Goal: Task Accomplishment & Management: Complete application form

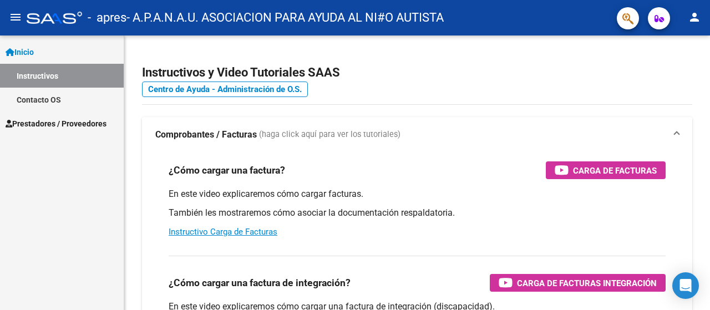
click at [60, 120] on span "Prestadores / Proveedores" at bounding box center [56, 124] width 101 height 12
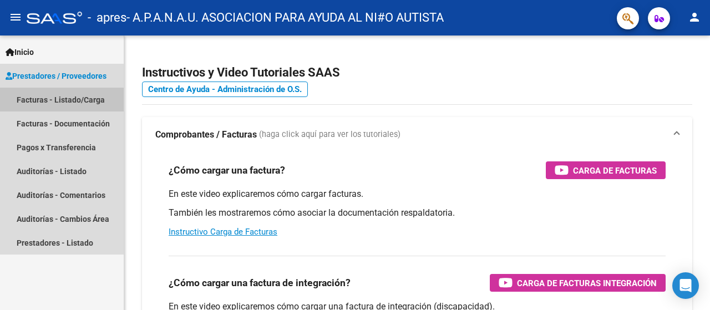
click at [96, 105] on link "Facturas - Listado/Carga" at bounding box center [62, 100] width 124 height 24
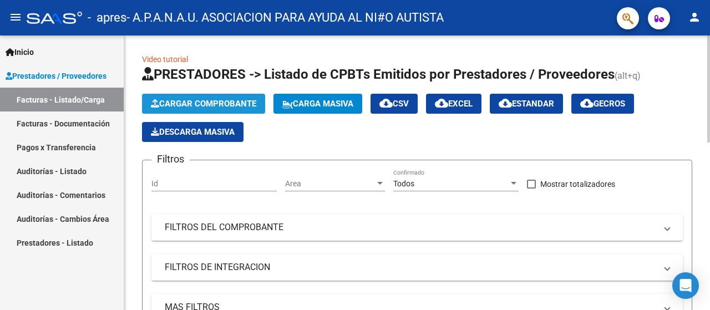
click at [214, 106] on span "Cargar Comprobante" at bounding box center [203, 104] width 105 height 10
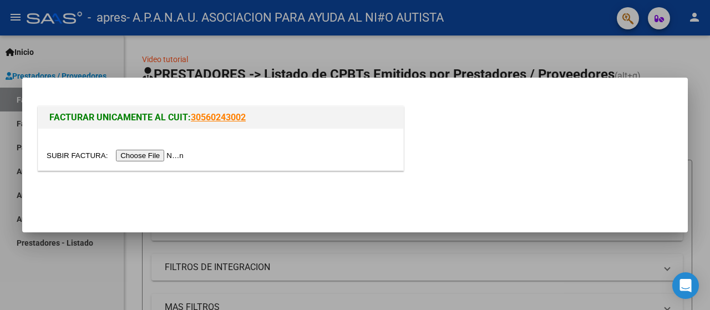
click at [141, 158] on input "file" at bounding box center [117, 156] width 140 height 12
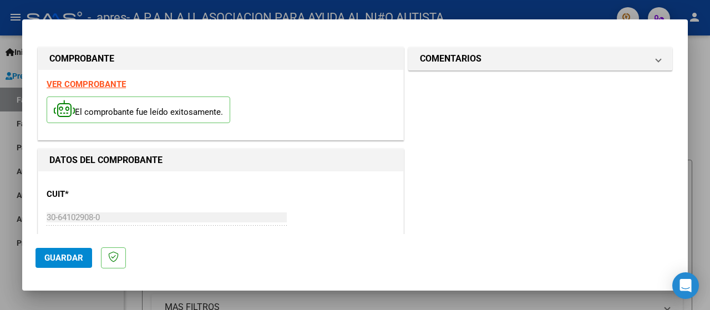
scroll to position [276, 0]
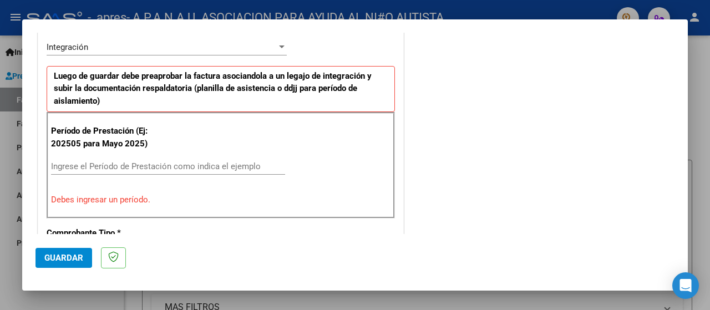
click at [128, 165] on input "Ingrese el Período de Prestación como indica el ejemplo" at bounding box center [168, 167] width 234 height 10
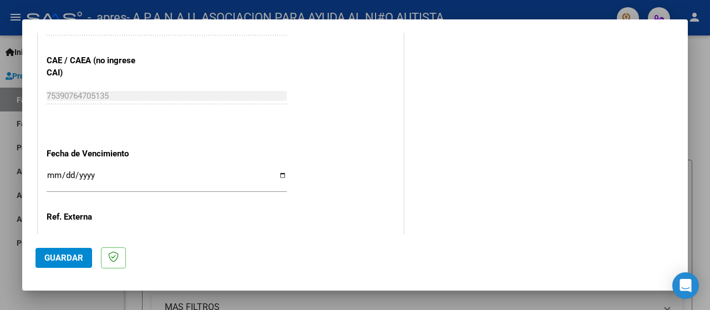
scroll to position [720, 0]
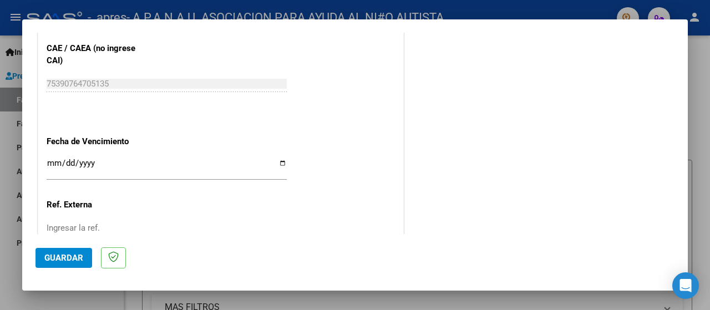
type input "202509"
click at [280, 159] on input "Ingresar la fecha" at bounding box center [167, 168] width 240 height 18
type input "[DATE]"
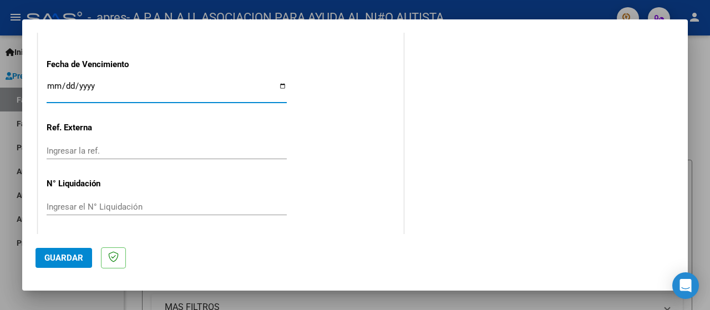
scroll to position [799, 0]
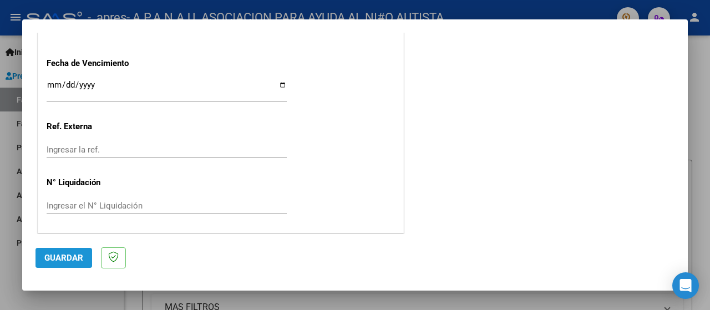
drag, startPoint x: 73, startPoint y: 257, endPoint x: 122, endPoint y: 241, distance: 51.3
click at [73, 257] on span "Guardar" at bounding box center [63, 258] width 39 height 10
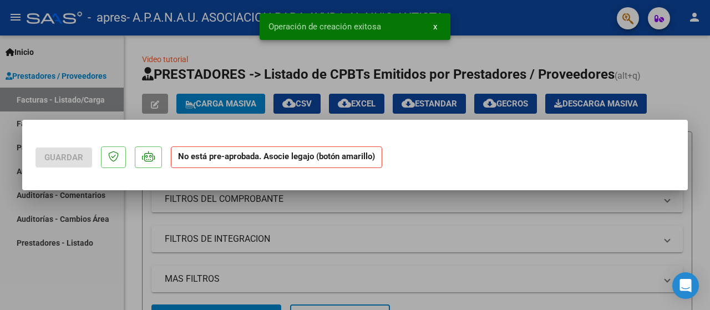
scroll to position [0, 0]
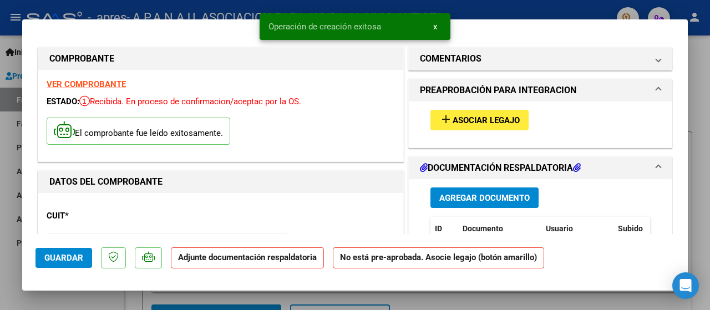
click at [458, 118] on span "Asociar Legajo" at bounding box center [486, 120] width 67 height 10
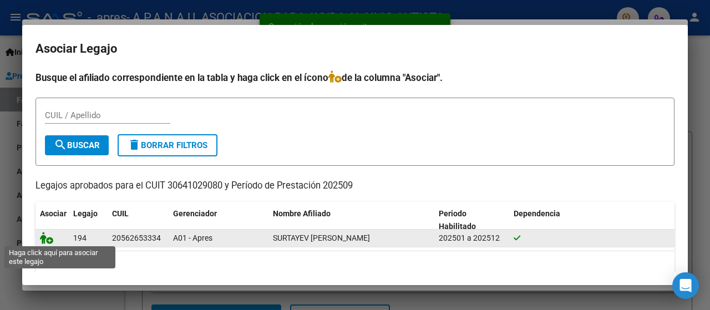
click at [52, 239] on icon at bounding box center [46, 238] width 13 height 12
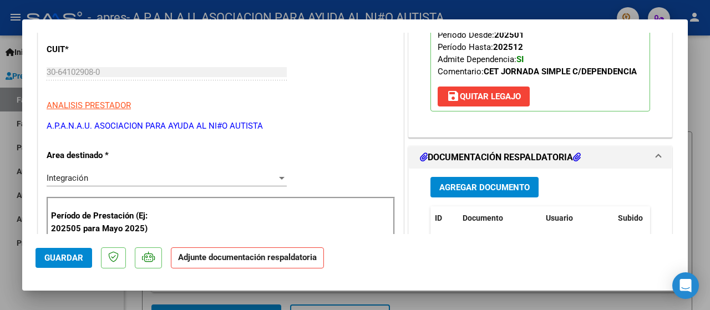
scroll to position [222, 0]
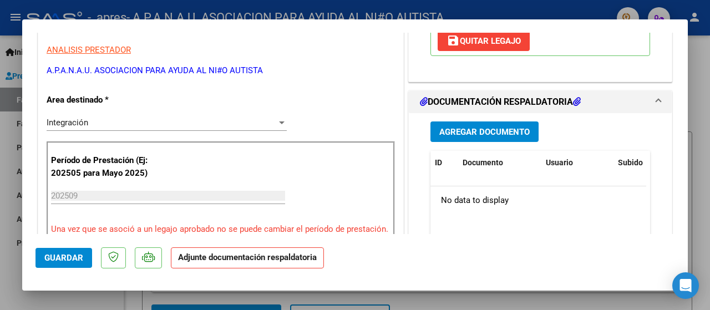
click at [485, 136] on span "Agregar Documento" at bounding box center [485, 132] width 90 height 10
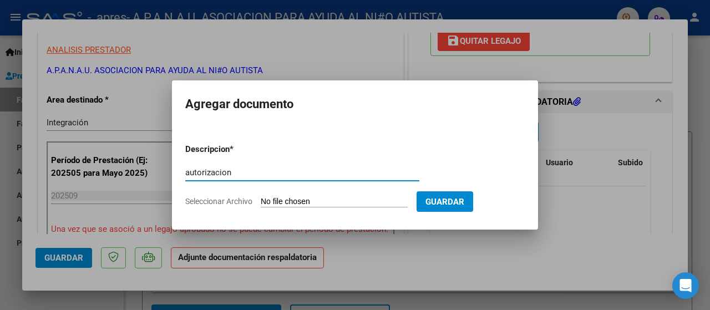
type input "autorizacion"
click at [231, 197] on span "Seleccionar Archivo" at bounding box center [218, 201] width 67 height 9
click at [261, 197] on input "Seleccionar Archivo" at bounding box center [334, 202] width 147 height 11
type input "C:\fakepath\AUTORIZACION SURTAYEV (1) (3).jpg"
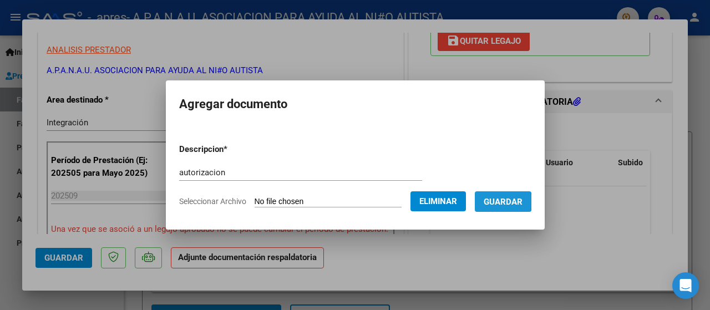
click at [507, 201] on span "Guardar" at bounding box center [503, 202] width 39 height 10
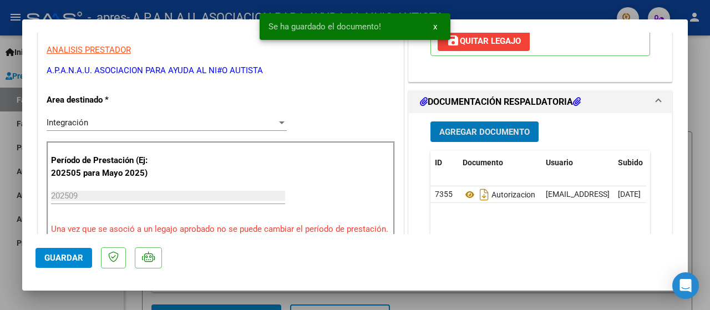
click at [488, 132] on span "Agregar Documento" at bounding box center [485, 132] width 90 height 10
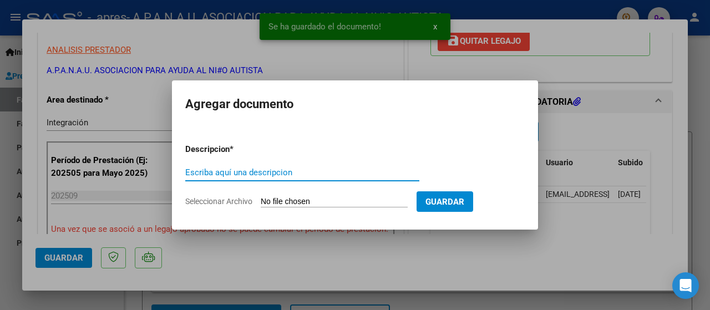
click at [221, 175] on input "Escriba aquí una descripcion" at bounding box center [302, 173] width 234 height 10
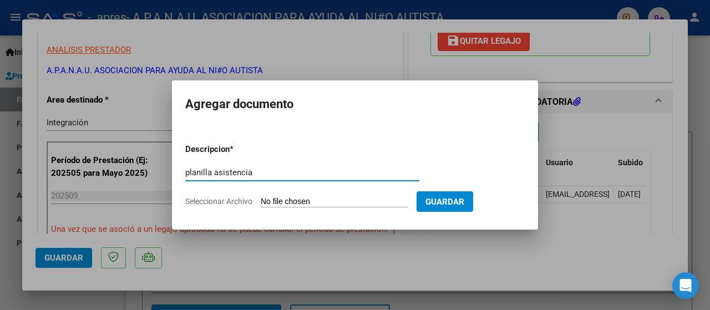
type input "planilla asistencia"
click at [237, 204] on span "Seleccionar Archivo" at bounding box center [218, 201] width 67 height 9
click at [261, 204] on input "Seleccionar Archivo" at bounding box center [334, 202] width 147 height 11
type input "C:\fakepath\Surtayev [DATE].pdf"
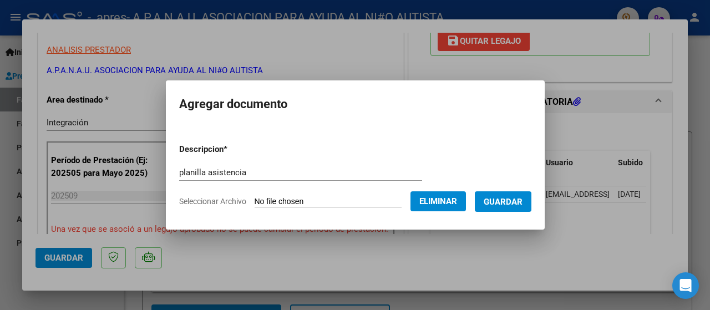
click at [516, 201] on span "Guardar" at bounding box center [503, 202] width 39 height 10
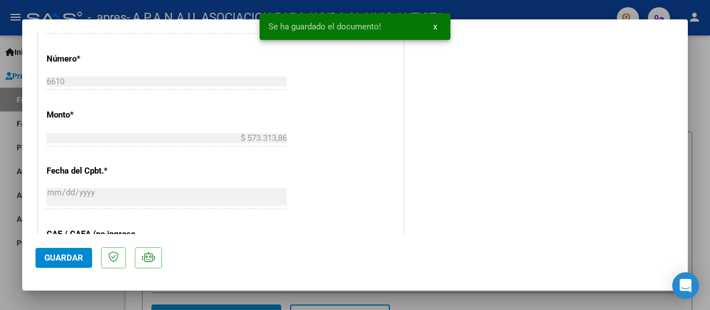
scroll to position [555, 0]
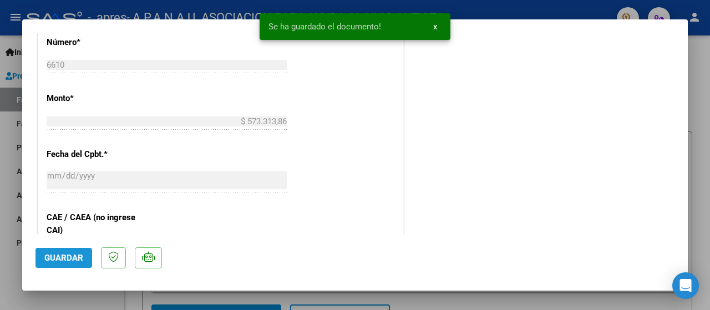
click at [58, 256] on span "Guardar" at bounding box center [63, 258] width 39 height 10
click at [435, 24] on span "x" at bounding box center [436, 27] width 4 height 10
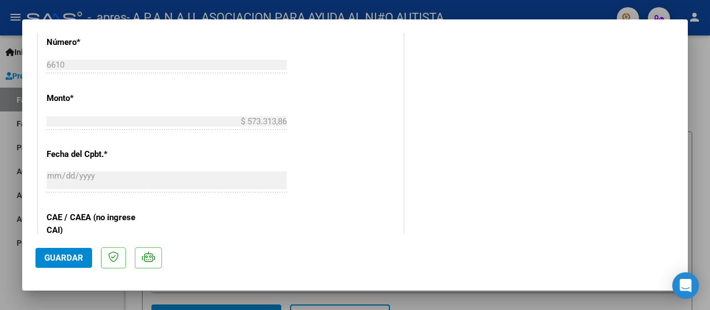
click at [372, 9] on div at bounding box center [355, 155] width 710 height 310
type input "$ 0,00"
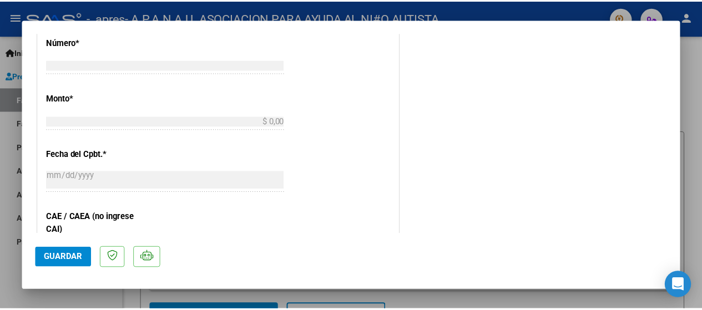
scroll to position [593, 0]
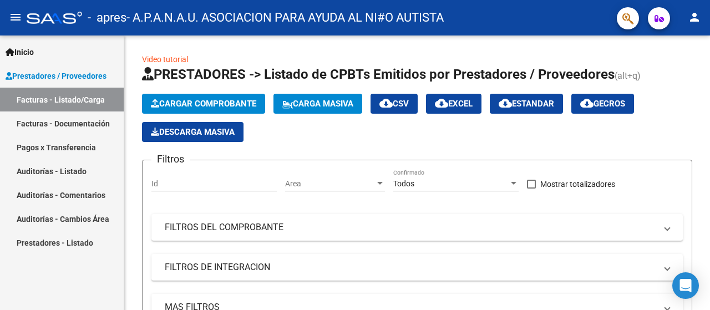
click at [697, 18] on mat-icon "person" at bounding box center [694, 17] width 13 height 13
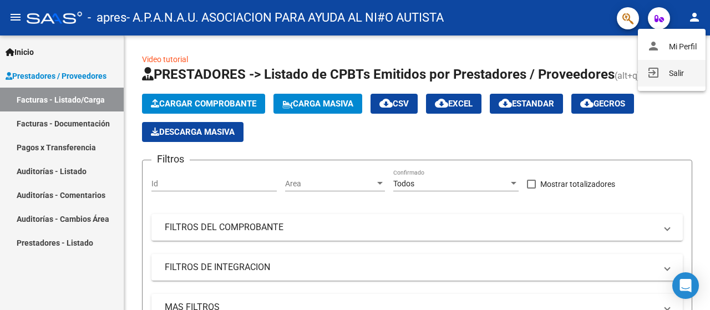
click at [682, 76] on button "exit_to_app Salir" at bounding box center [672, 73] width 68 height 27
